Goal: Share content

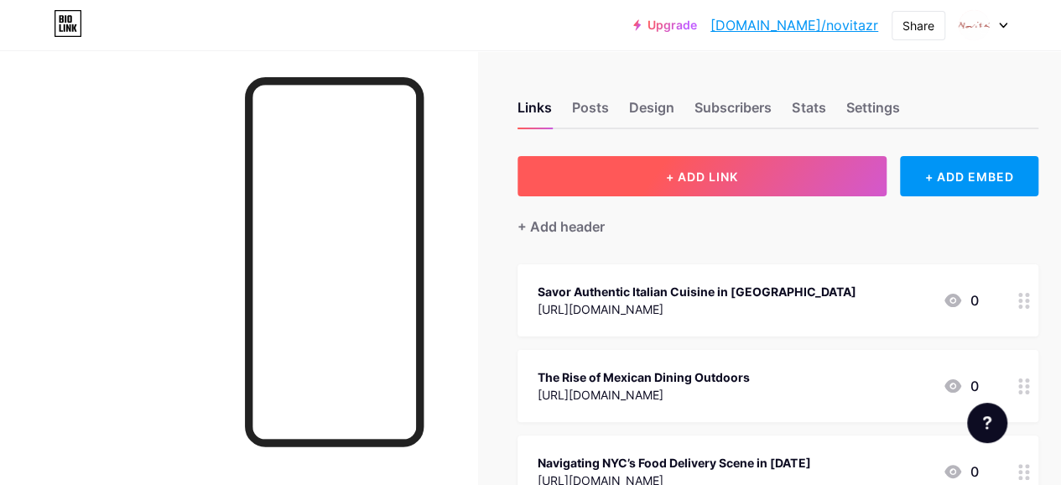
click at [713, 157] on button "+ ADD LINK" at bounding box center [702, 176] width 369 height 40
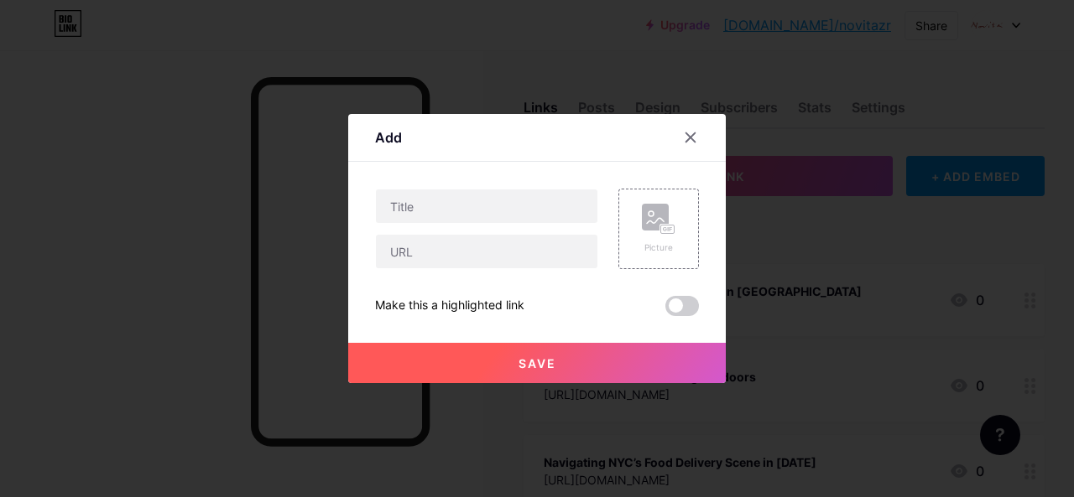
click at [443, 273] on div "Picture Make this a highlighted link Save" at bounding box center [537, 252] width 324 height 127
click at [443, 257] on input "text" at bounding box center [486, 252] width 221 height 34
paste input "[URL][DOMAIN_NAME]"
type input "[URL][DOMAIN_NAME]"
click at [470, 210] on input "text" at bounding box center [486, 207] width 221 height 34
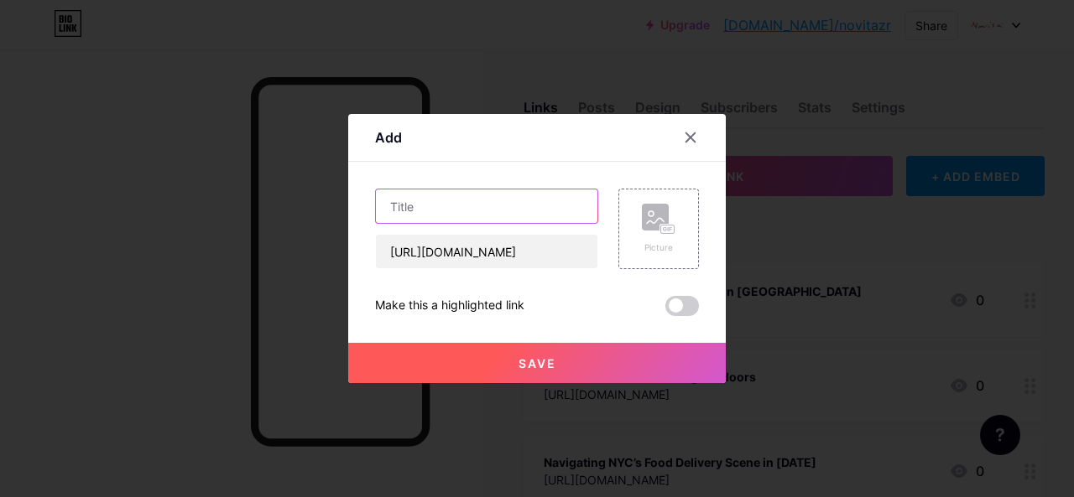
paste input "Novita Restaurant [GEOGRAPHIC_DATA] Menu Food Delevery Service"
type input "Novita Restaurant [GEOGRAPHIC_DATA] Menu Food Delevery Service"
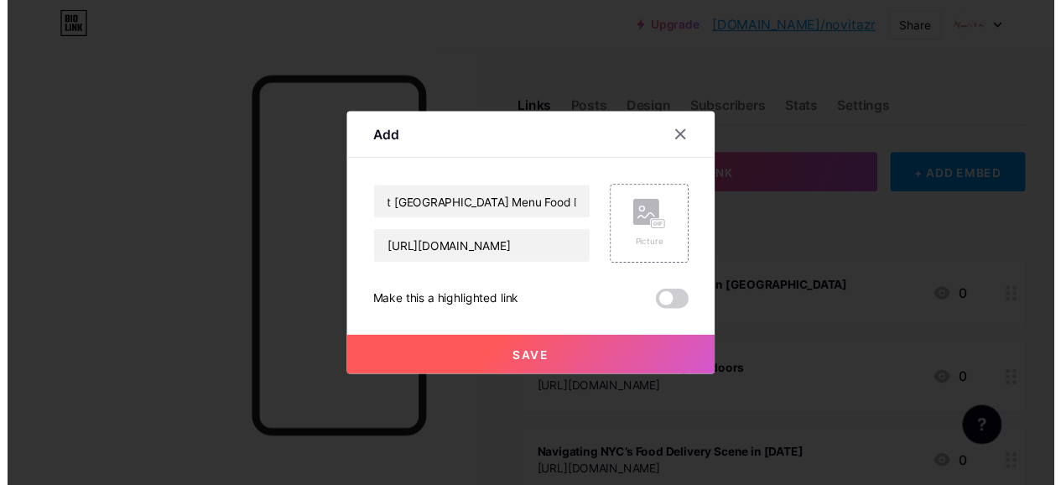
scroll to position [0, 0]
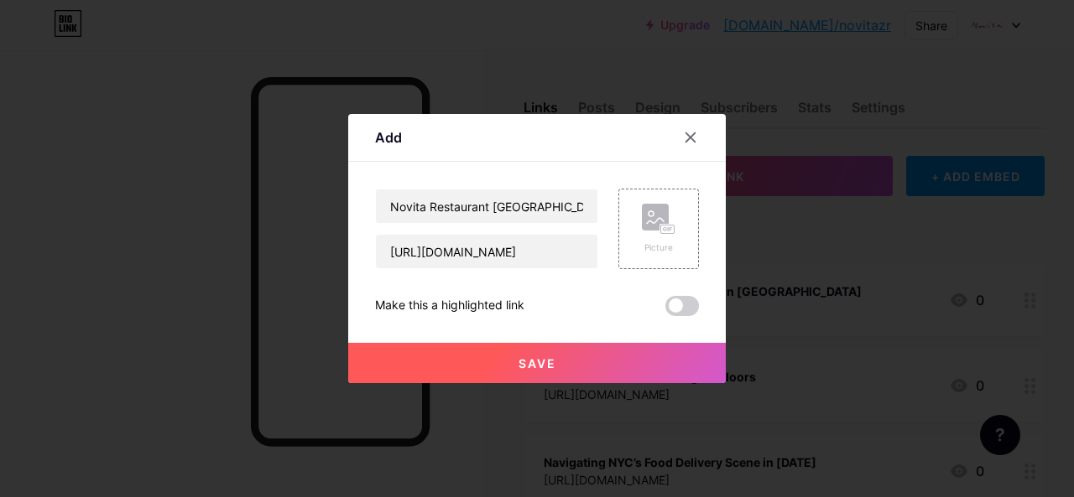
click at [618, 365] on button "Save" at bounding box center [536, 363] width 377 height 40
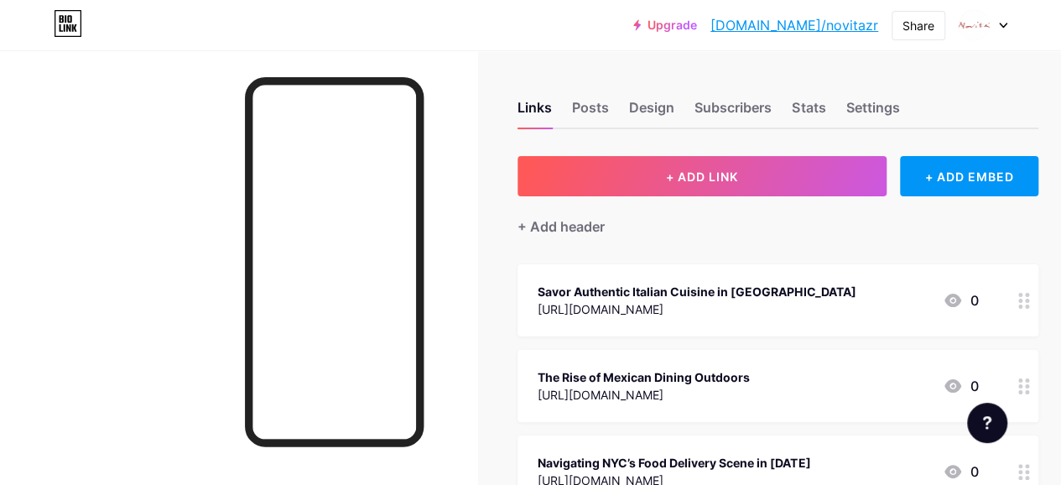
click at [687, 311] on div "[URL][DOMAIN_NAME]" at bounding box center [697, 309] width 318 height 18
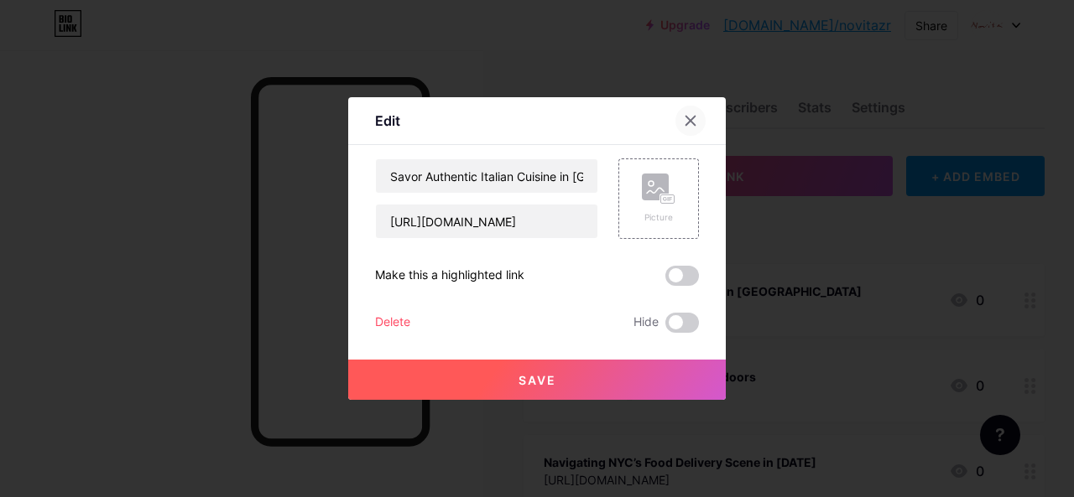
click at [690, 113] on div at bounding box center [690, 121] width 30 height 30
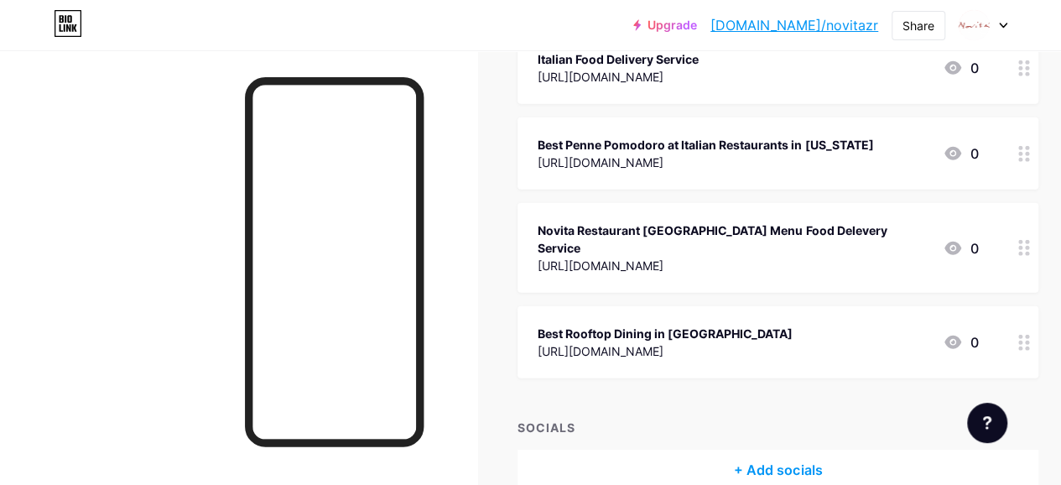
scroll to position [1846, 0]
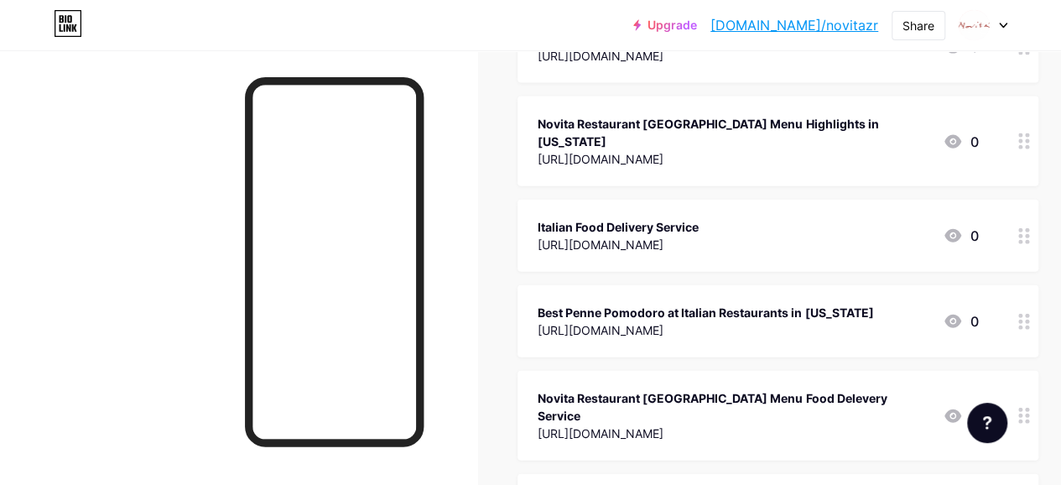
click at [1029, 419] on circle at bounding box center [1027, 421] width 4 height 4
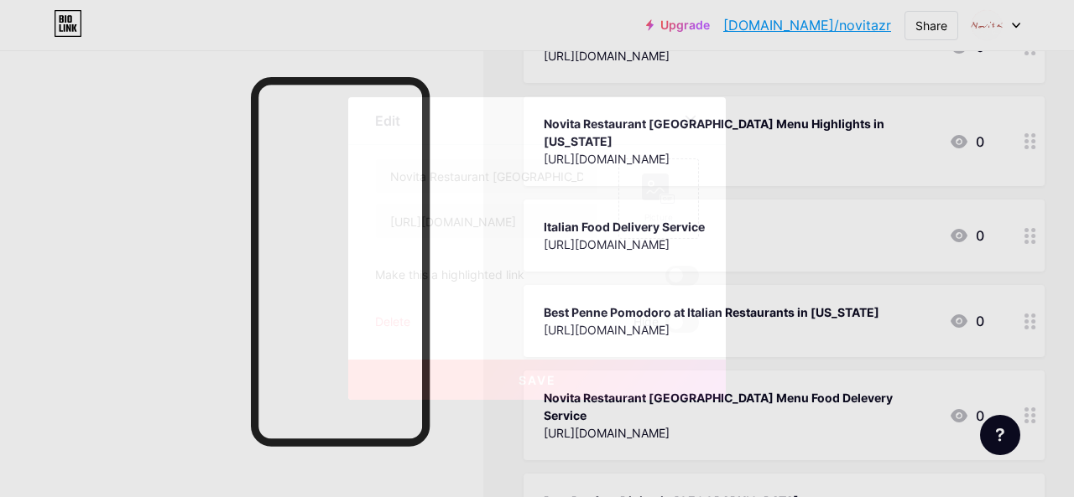
click at [677, 281] on span at bounding box center [682, 276] width 34 height 20
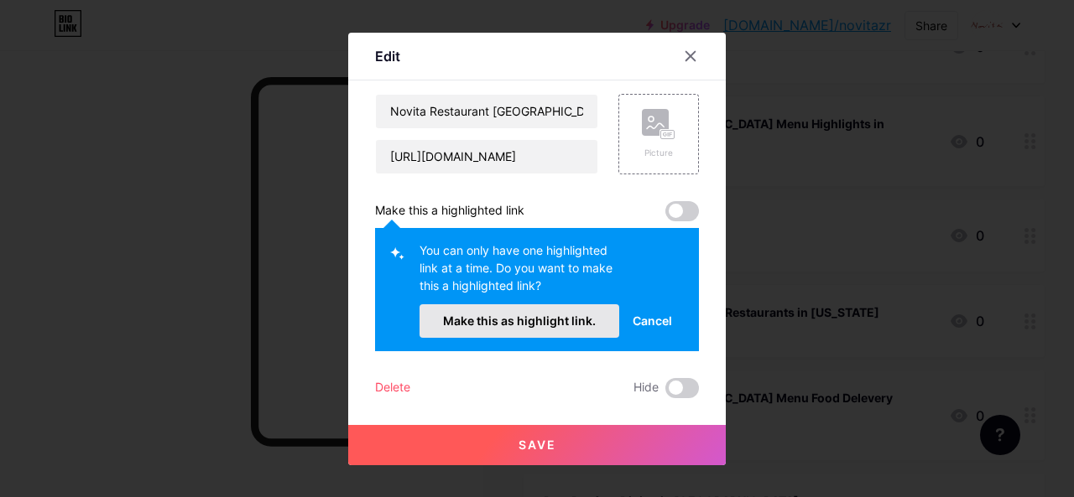
click at [578, 316] on span "Make this as highlight link." at bounding box center [519, 321] width 153 height 14
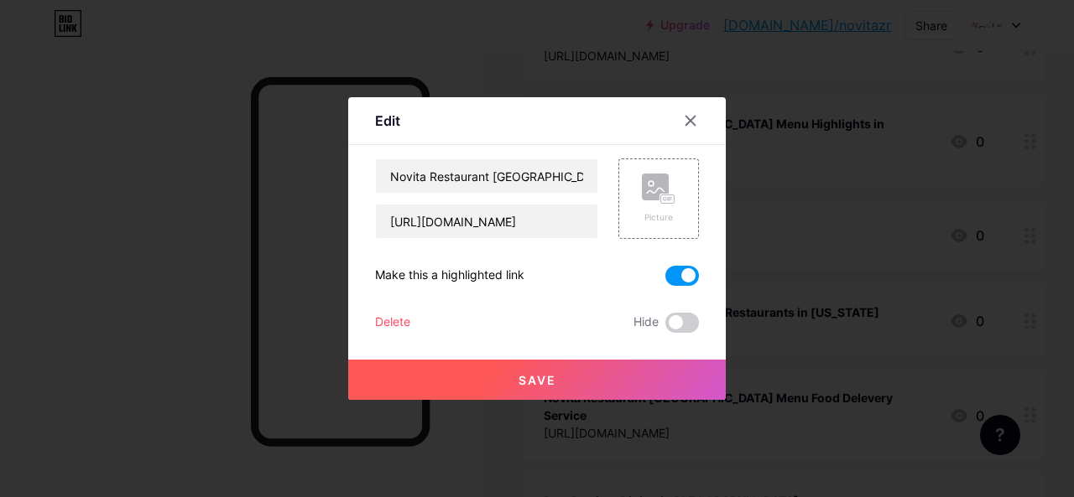
click at [594, 378] on button "Save" at bounding box center [536, 380] width 377 height 40
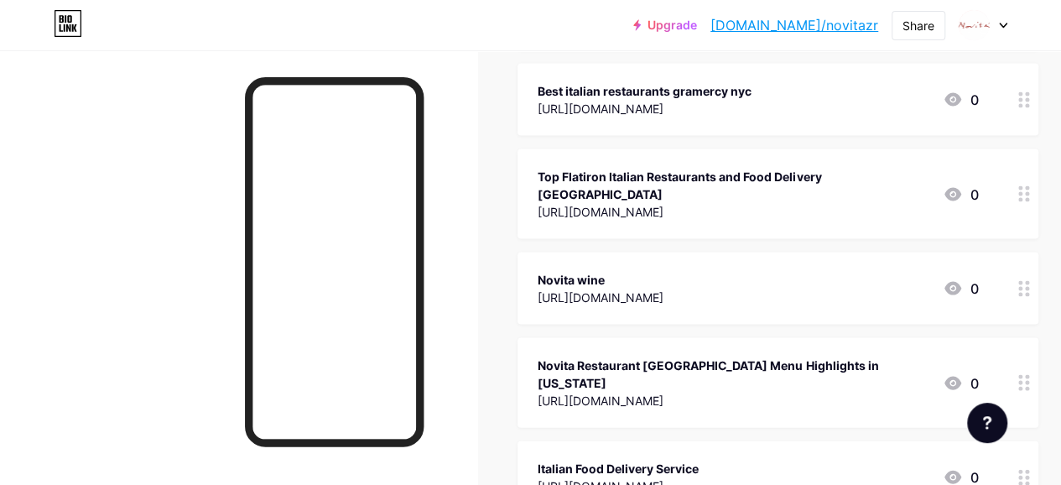
scroll to position [1594, 0]
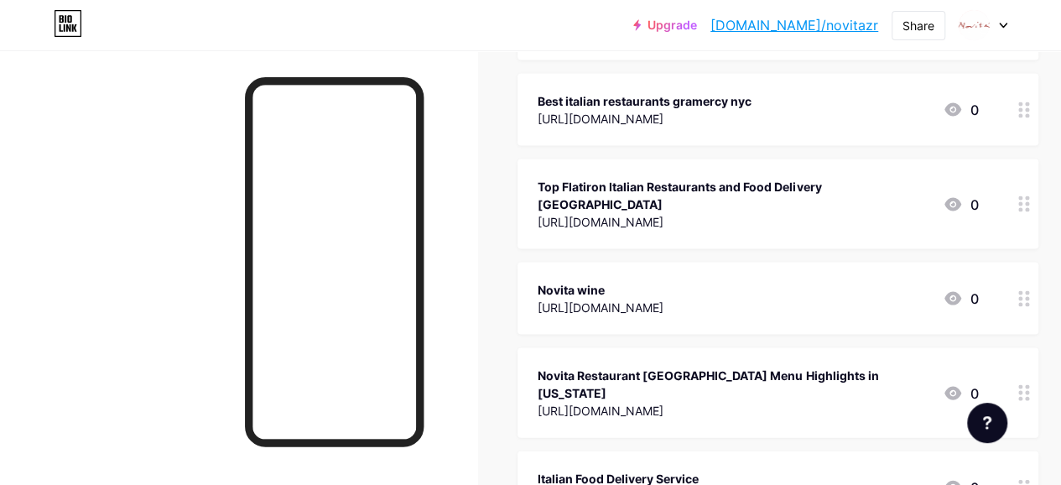
click at [669, 367] on div "Novita Restaurant [GEOGRAPHIC_DATA] Menu Highlights in [US_STATE]" at bounding box center [734, 384] width 392 height 35
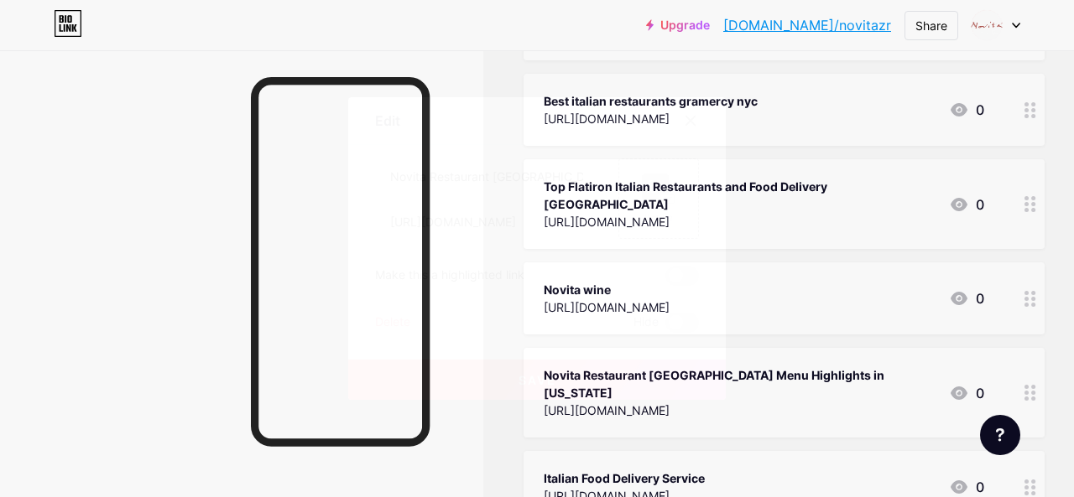
click at [701, 118] on div at bounding box center [690, 121] width 30 height 30
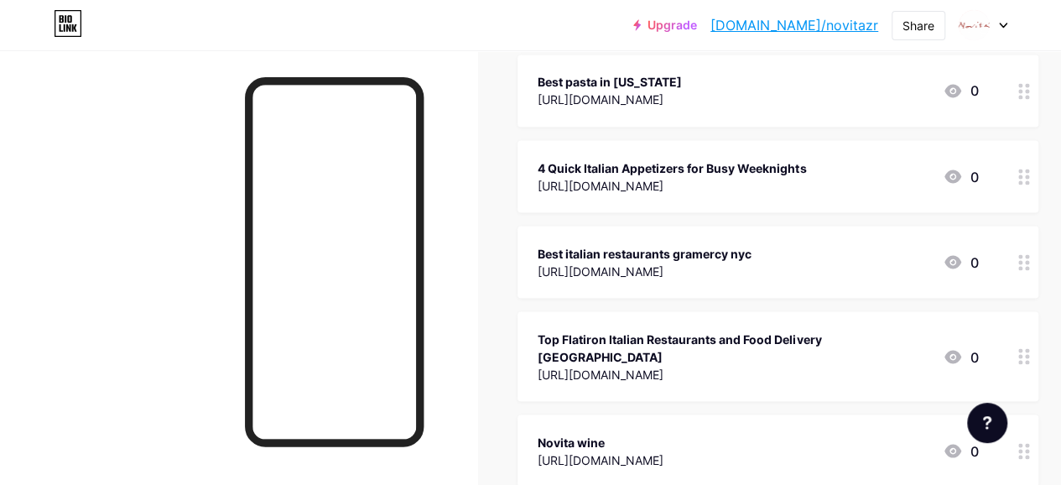
scroll to position [1343, 0]
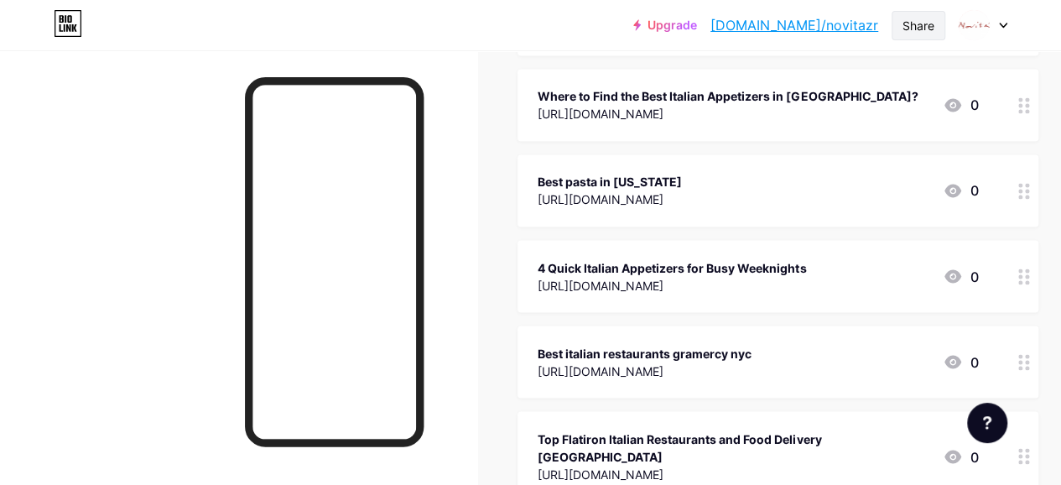
click at [896, 25] on div "Share" at bounding box center [919, 25] width 54 height 29
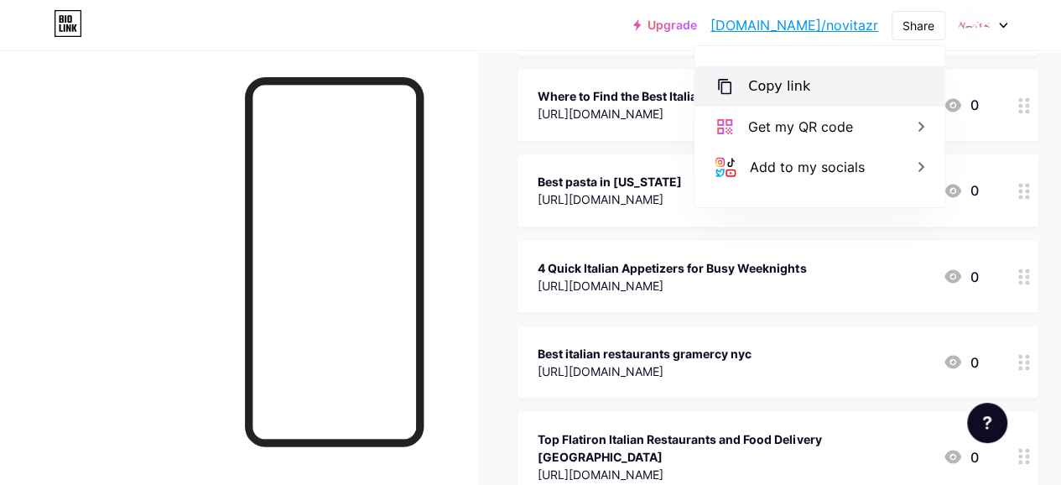
click at [817, 84] on div "Copy link" at bounding box center [819, 86] width 250 height 40
click at [779, 73] on div "Copy link" at bounding box center [819, 86] width 250 height 40
